Goal: Task Accomplishment & Management: Use online tool/utility

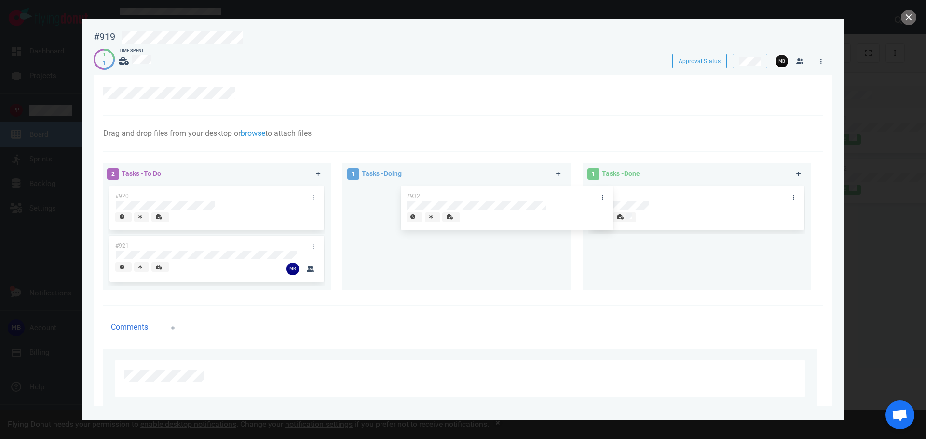
drag, startPoint x: 521, startPoint y: 195, endPoint x: 726, endPoint y: 218, distance: 206.7
click at [726, 218] on div "2 Tasks - To Do #920 #921 1 Tasks - Doing #932 #932 1 Tasks - Done #922" at bounding box center [459, 229] width 725 height 142
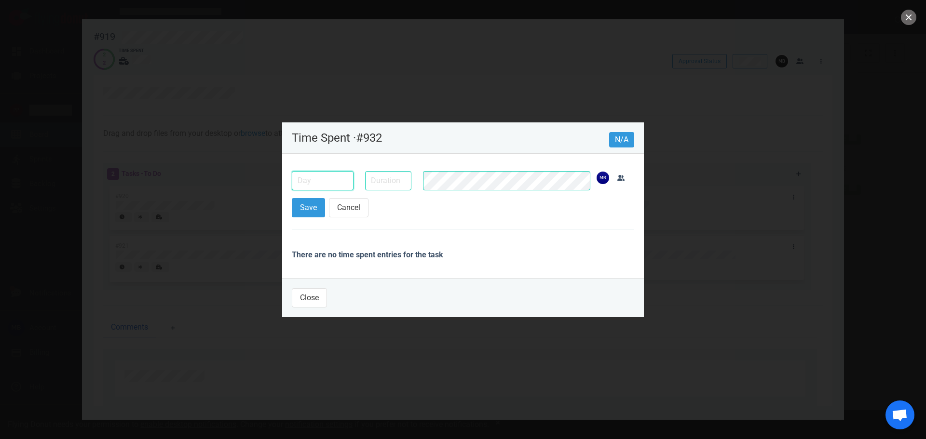
click at [306, 184] on input "text" at bounding box center [323, 180] width 62 height 19
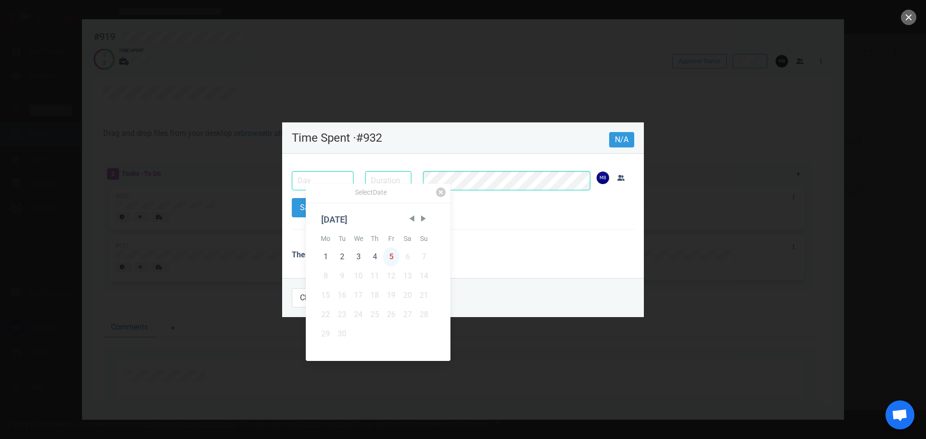
click at [387, 255] on div "5" at bounding box center [391, 256] width 16 height 19
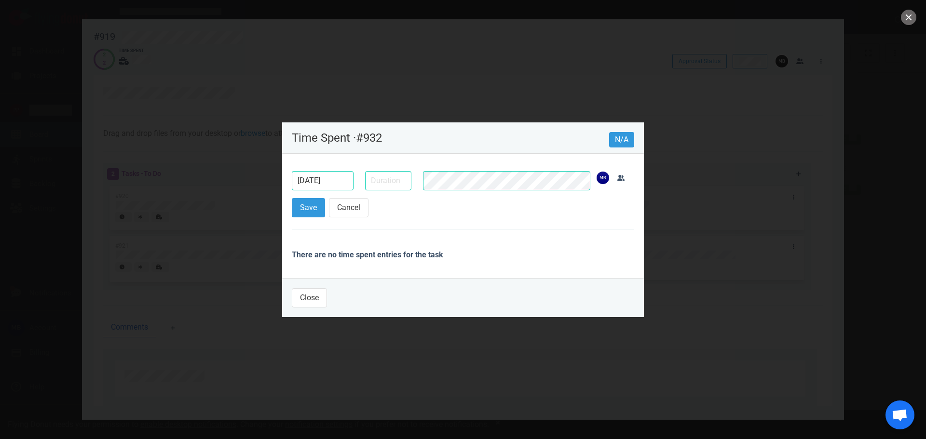
type input "[DATE]"
click at [394, 187] on input "text" at bounding box center [388, 180] width 46 height 19
type input "30m"
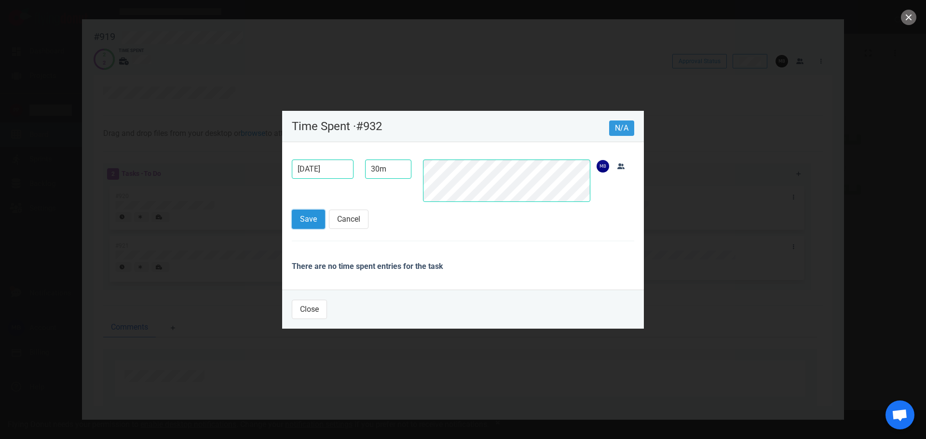
click at [306, 218] on button "Save" at bounding box center [308, 219] width 33 height 19
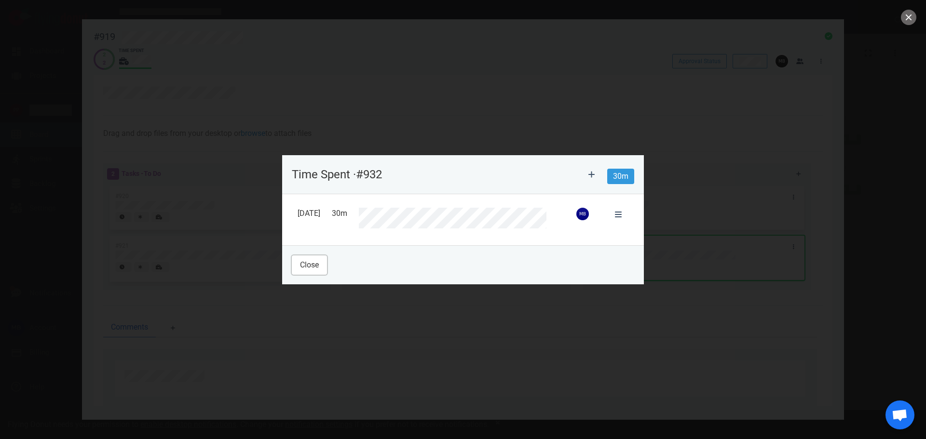
click at [313, 269] on button "Close" at bounding box center [309, 265] width 35 height 19
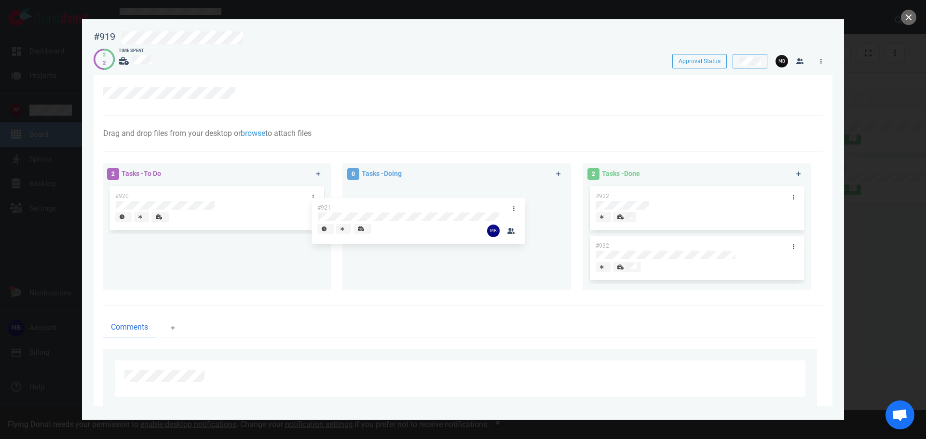
drag, startPoint x: 218, startPoint y: 244, endPoint x: 420, endPoint y: 206, distance: 205.6
click at [420, 206] on div "2 Tasks - To Do #920 #921 #921 0 Tasks - Doing 2 Tasks - Done #922 #932" at bounding box center [459, 229] width 725 height 142
